Goal: Task Accomplishment & Management: Contribute content

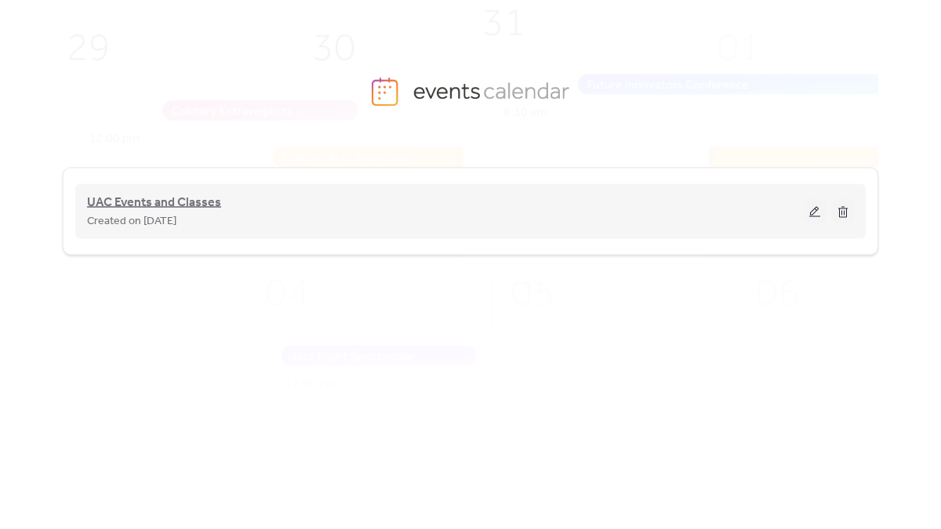
click at [170, 206] on span "UAC Events and Classes" at bounding box center [154, 203] width 134 height 19
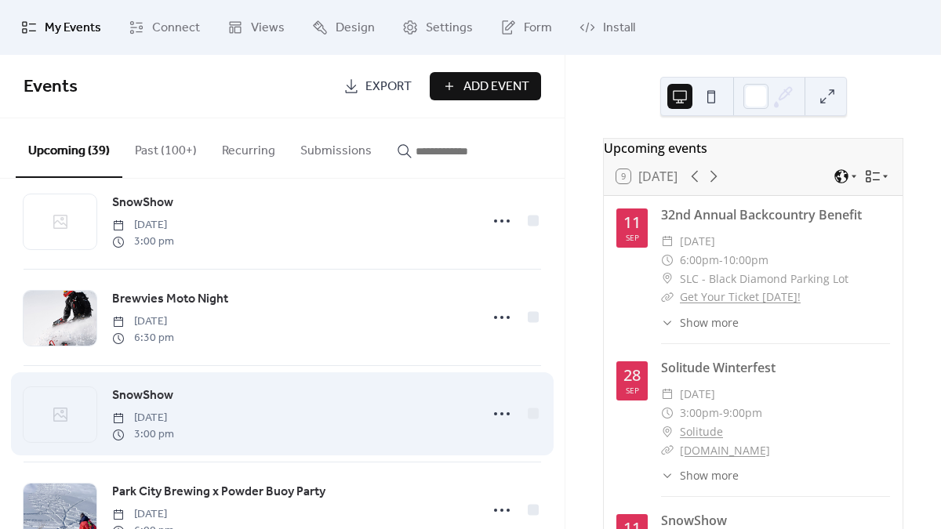
scroll to position [192, 0]
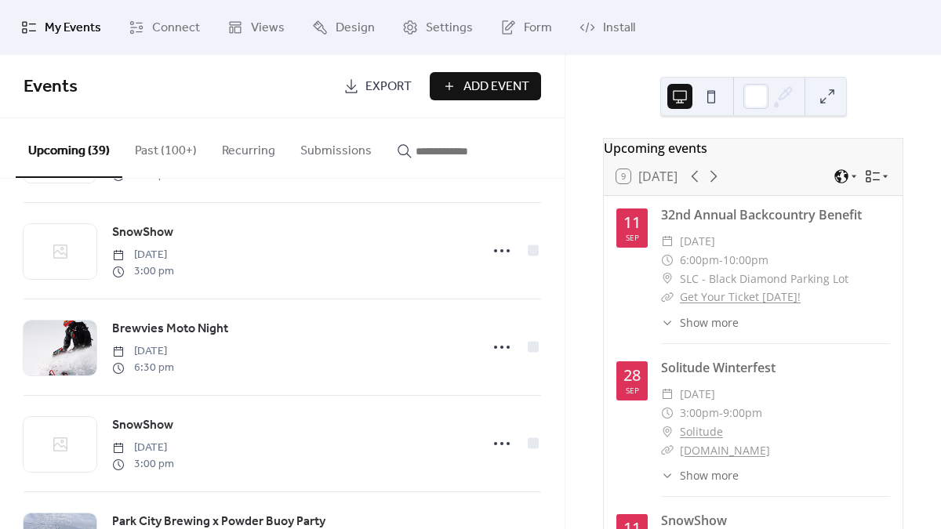
click at [699, 331] on span "Show more" at bounding box center [709, 322] width 59 height 16
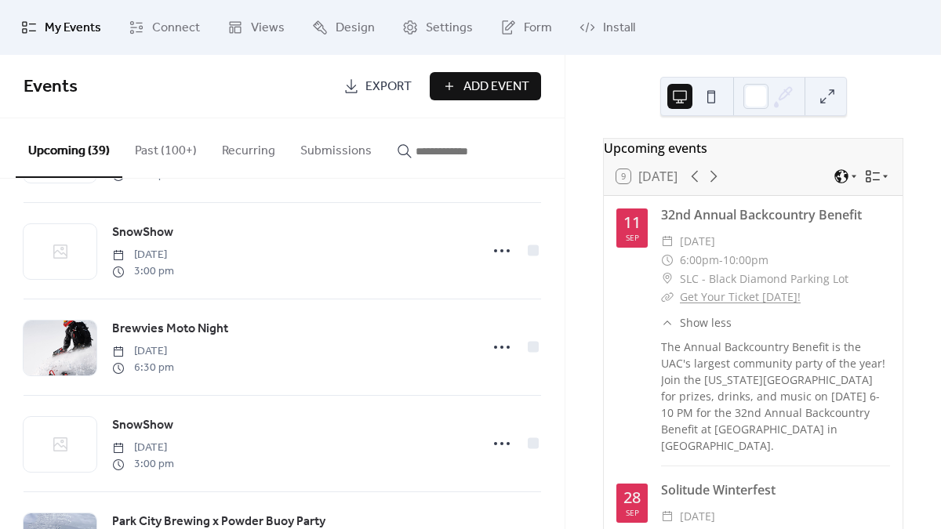
click at [715, 329] on span "Show less" at bounding box center [706, 322] width 52 height 16
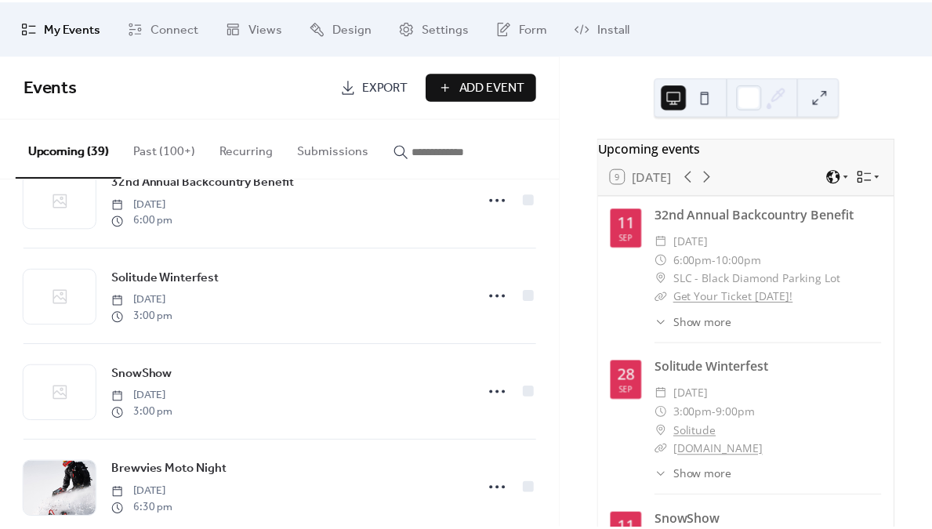
scroll to position [0, 0]
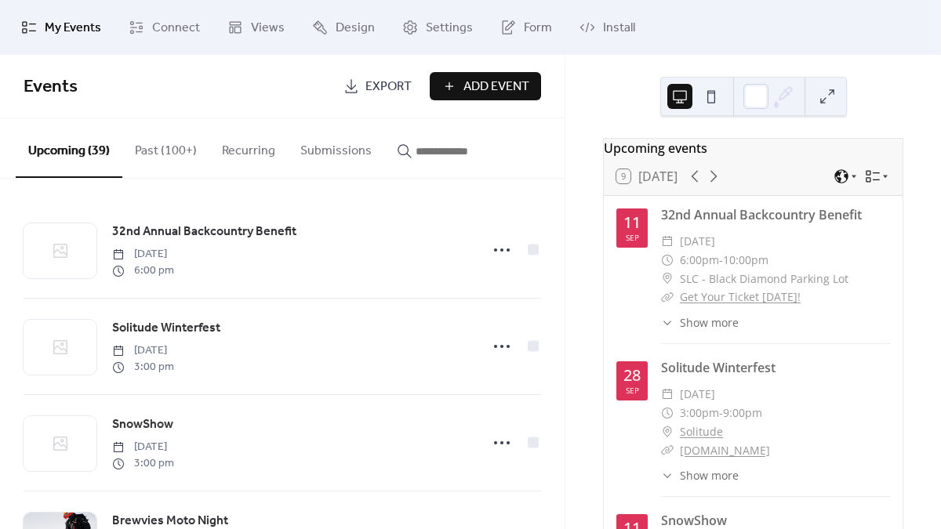
click at [481, 82] on span "Add Event" at bounding box center [496, 87] width 66 height 19
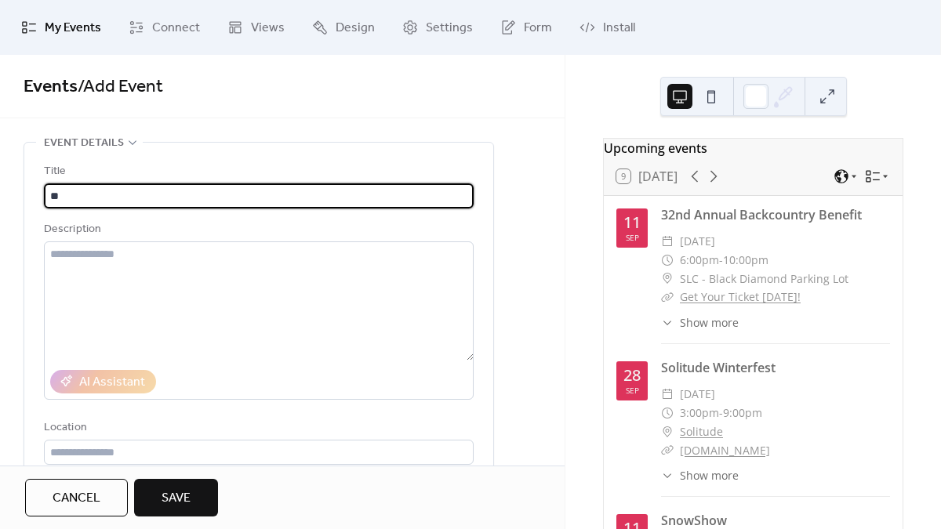
type input "*"
click at [78, 499] on span "Cancel" at bounding box center [77, 498] width 48 height 19
